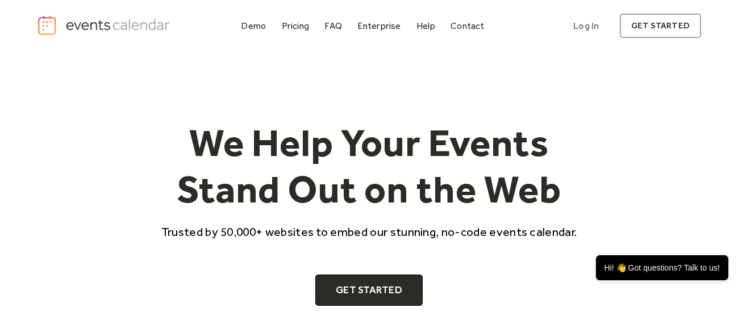
click at [281, 98] on div "We Help Your Events Stand Out on the Web Trusted by 50,000+ websites to embed o…" at bounding box center [369, 211] width 664 height 318
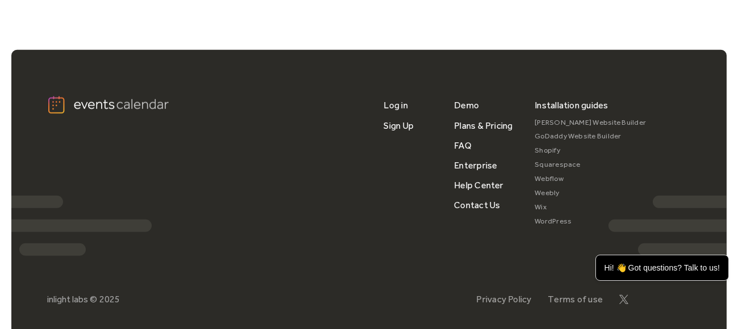
scroll to position [3981, 0]
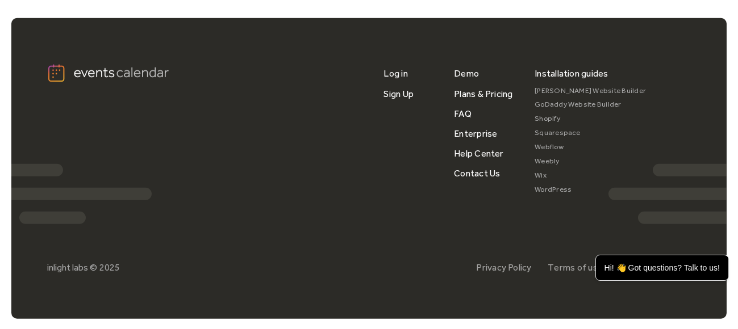
drag, startPoint x: 309, startPoint y: 240, endPoint x: 317, endPoint y: 208, distance: 32.1
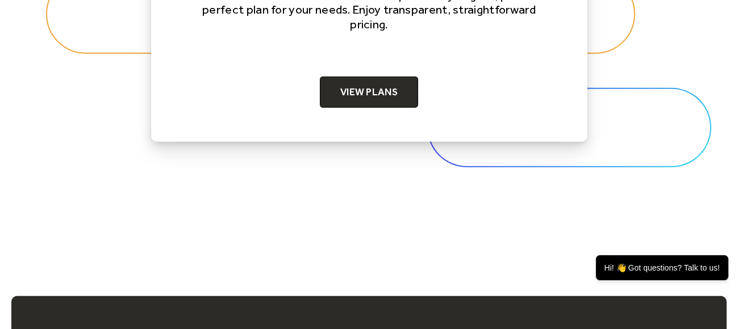
scroll to position [3706, 0]
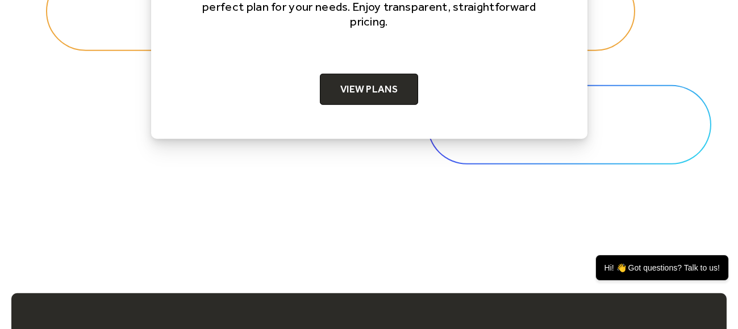
drag, startPoint x: 494, startPoint y: 263, endPoint x: 494, endPoint y: 253, distance: 10.2
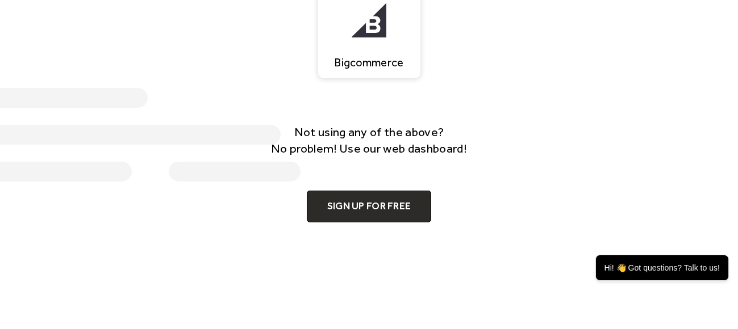
scroll to position [0, 0]
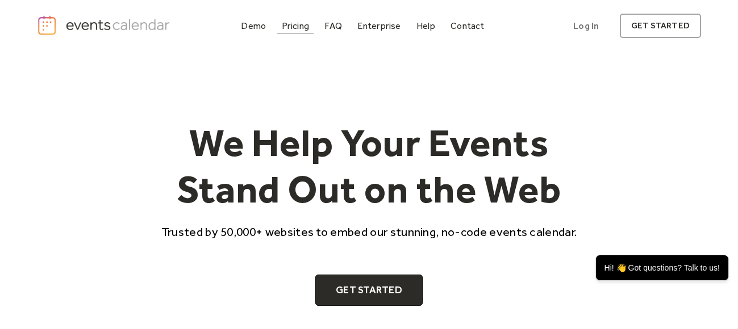
click at [296, 25] on div "Pricing" at bounding box center [296, 26] width 28 height 6
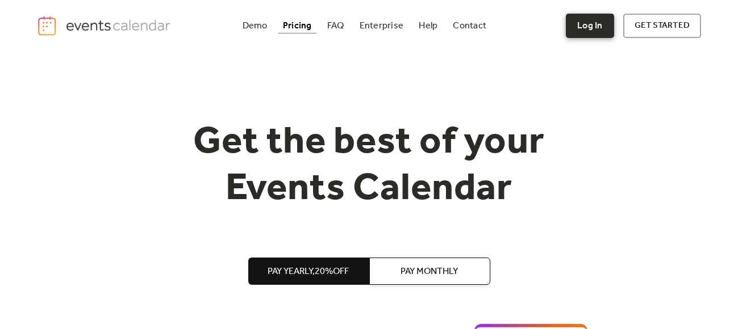
click at [592, 29] on link "Log In" at bounding box center [589, 26] width 48 height 24
click at [86, 26] on img "home" at bounding box center [105, 25] width 136 height 21
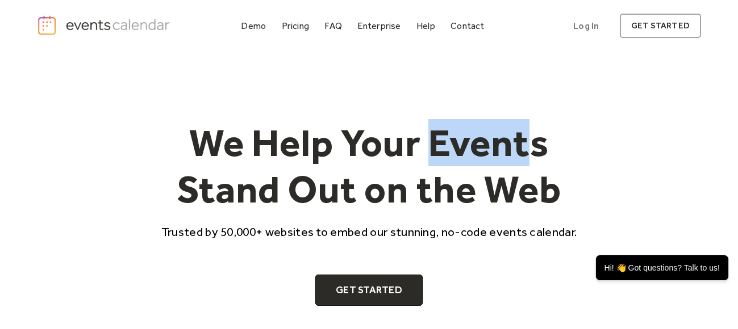
drag, startPoint x: 433, startPoint y: 143, endPoint x: 525, endPoint y: 140, distance: 92.0
click at [525, 140] on h1 "We Help Your Events Stand Out on the Web" at bounding box center [369, 166] width 436 height 93
copy h1 "Event"
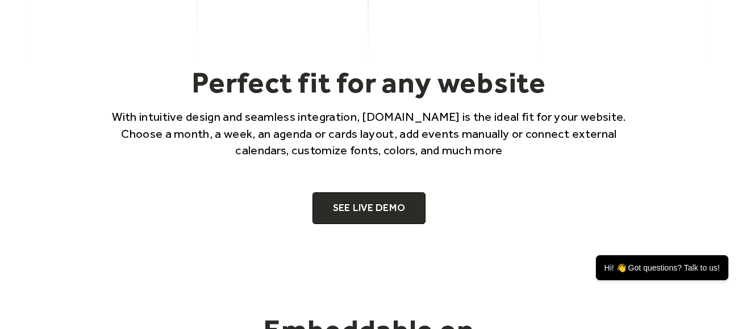
scroll to position [672, 0]
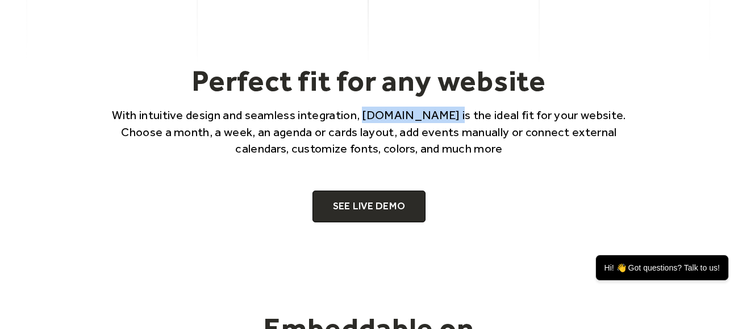
drag, startPoint x: 362, startPoint y: 114, endPoint x: 449, endPoint y: 112, distance: 86.9
click at [449, 112] on p "With intuitive design and seamless integration, [DOMAIN_NAME] is the ideal fit …" at bounding box center [369, 132] width 545 height 50
click at [447, 112] on p "With intuitive design and seamless integration, [DOMAIN_NAME] is the ideal fit …" at bounding box center [369, 132] width 545 height 50
drag, startPoint x: 445, startPoint y: 113, endPoint x: 362, endPoint y: 118, distance: 82.4
click at [362, 118] on p "With intuitive design and seamless integration, [DOMAIN_NAME] is the ideal fit …" at bounding box center [369, 132] width 545 height 50
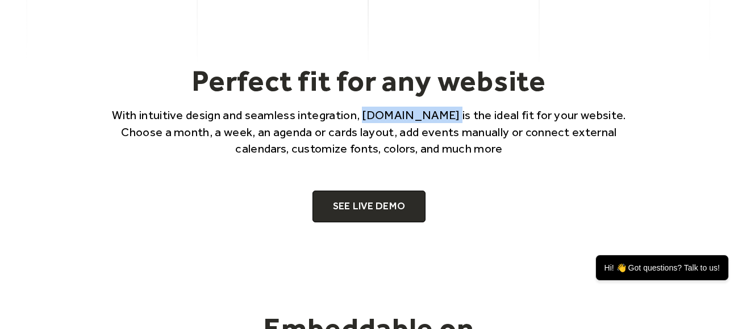
copy p "EventsCalendar"
